Goal: Information Seeking & Learning: Learn about a topic

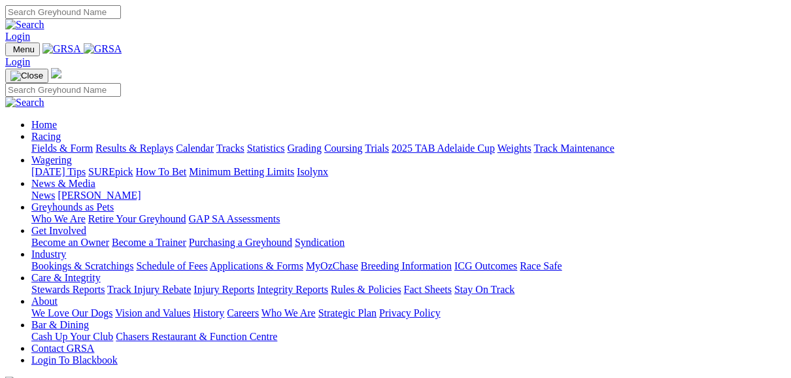
click at [35, 143] on link "Fields & Form" at bounding box center [61, 148] width 61 height 11
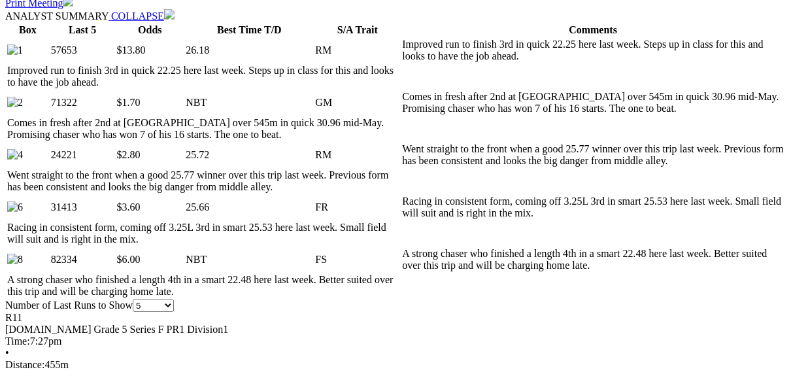
scroll to position [680, 0]
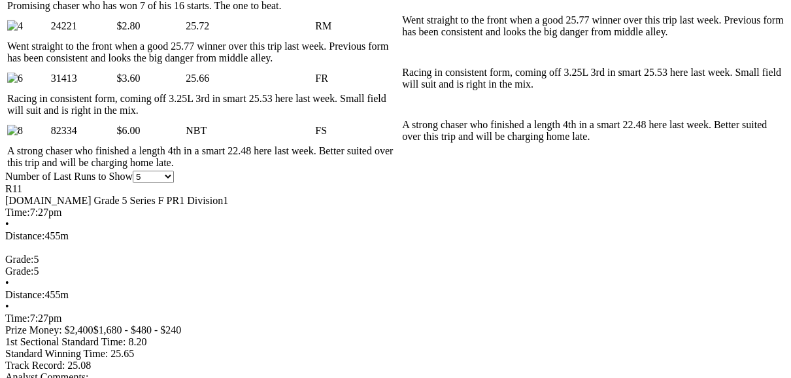
scroll to position [785, 0]
